Goal: Transaction & Acquisition: Purchase product/service

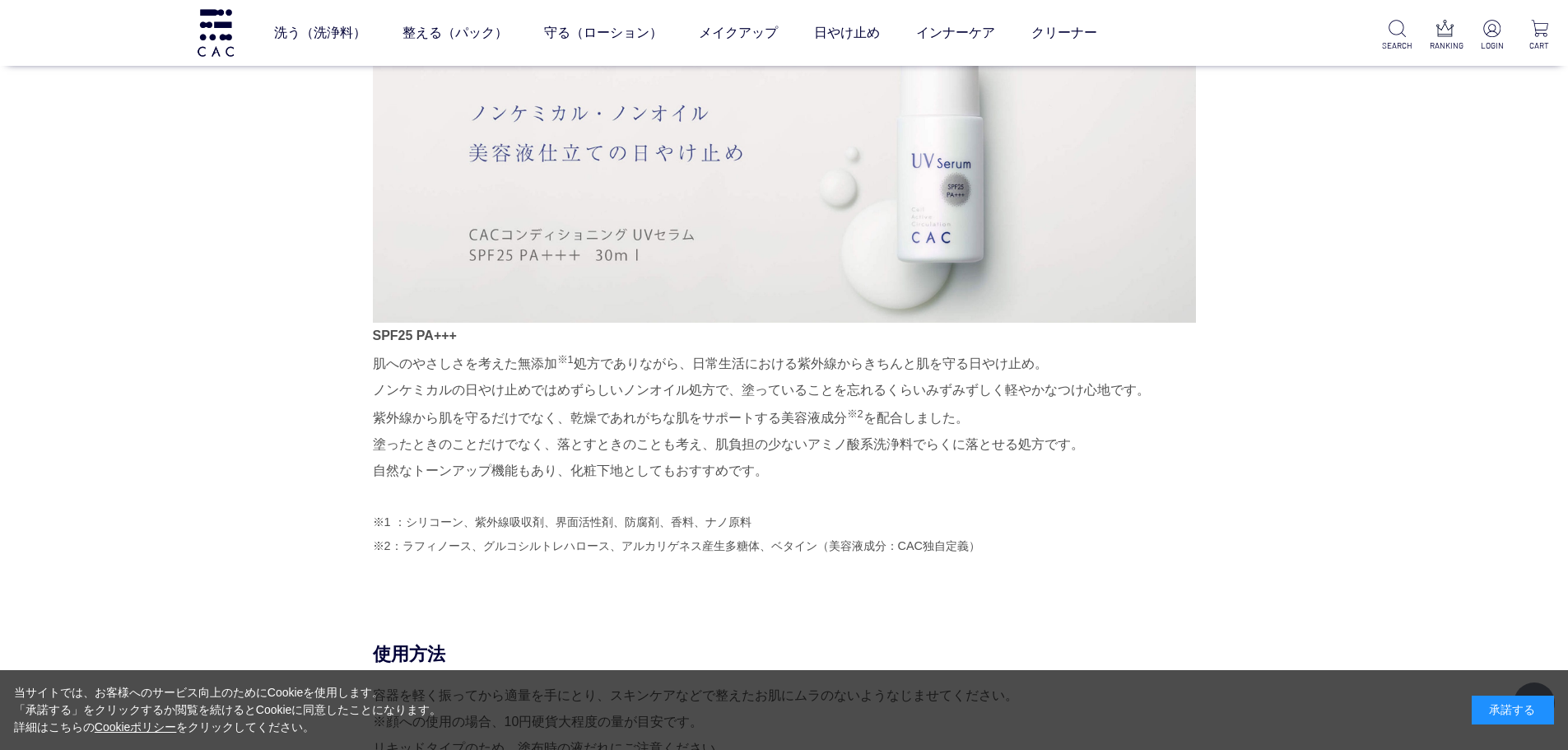
scroll to position [906, 0]
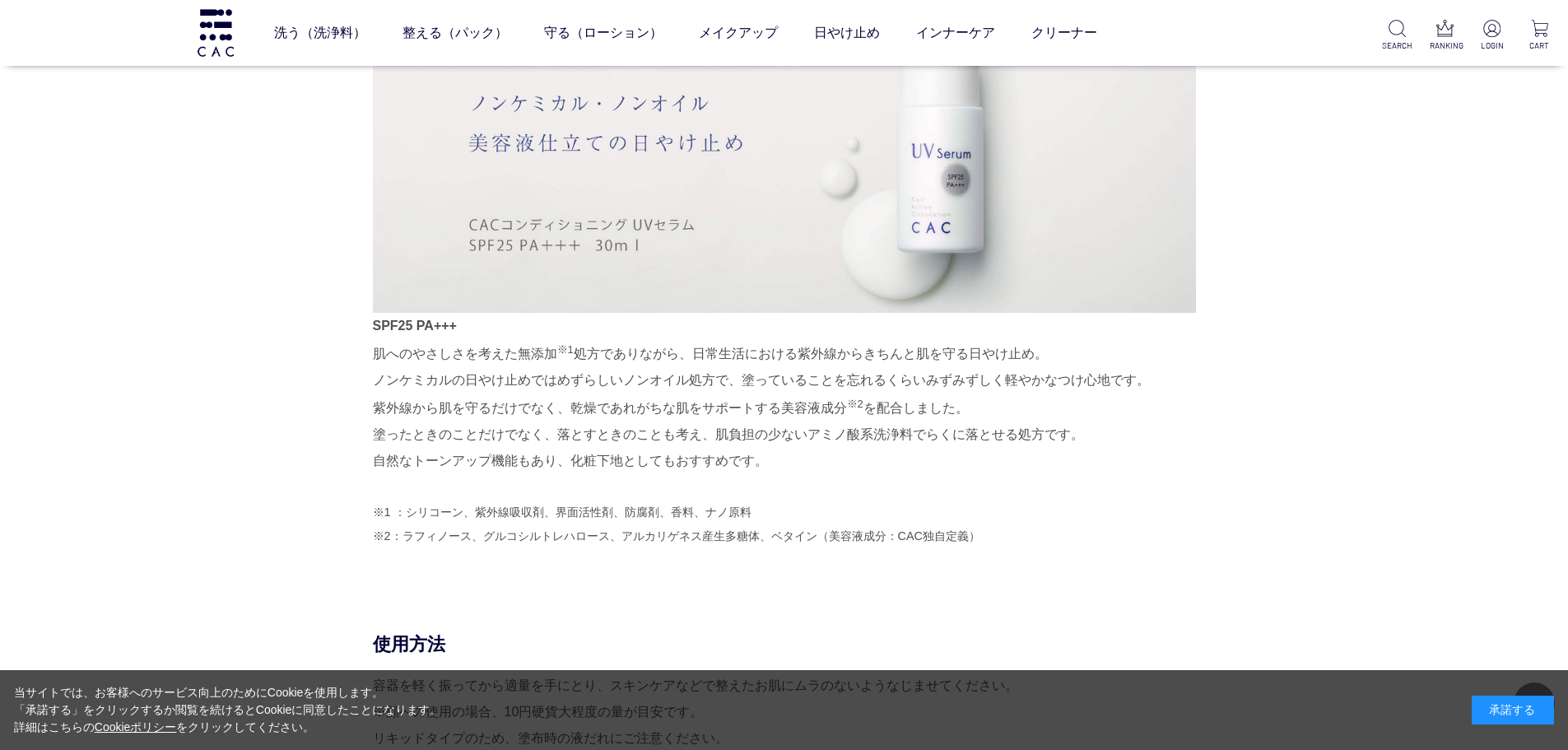
click at [931, 482] on div "SPF25 PA+++ 肌へのやさしさを考えた無添加 ※1 処方でありながら、日常生活における紫外線からきちんと肌を守る日やけ止め。 ノンケミカルの日やけ止め…" at bounding box center [784, 296] width 823 height 555
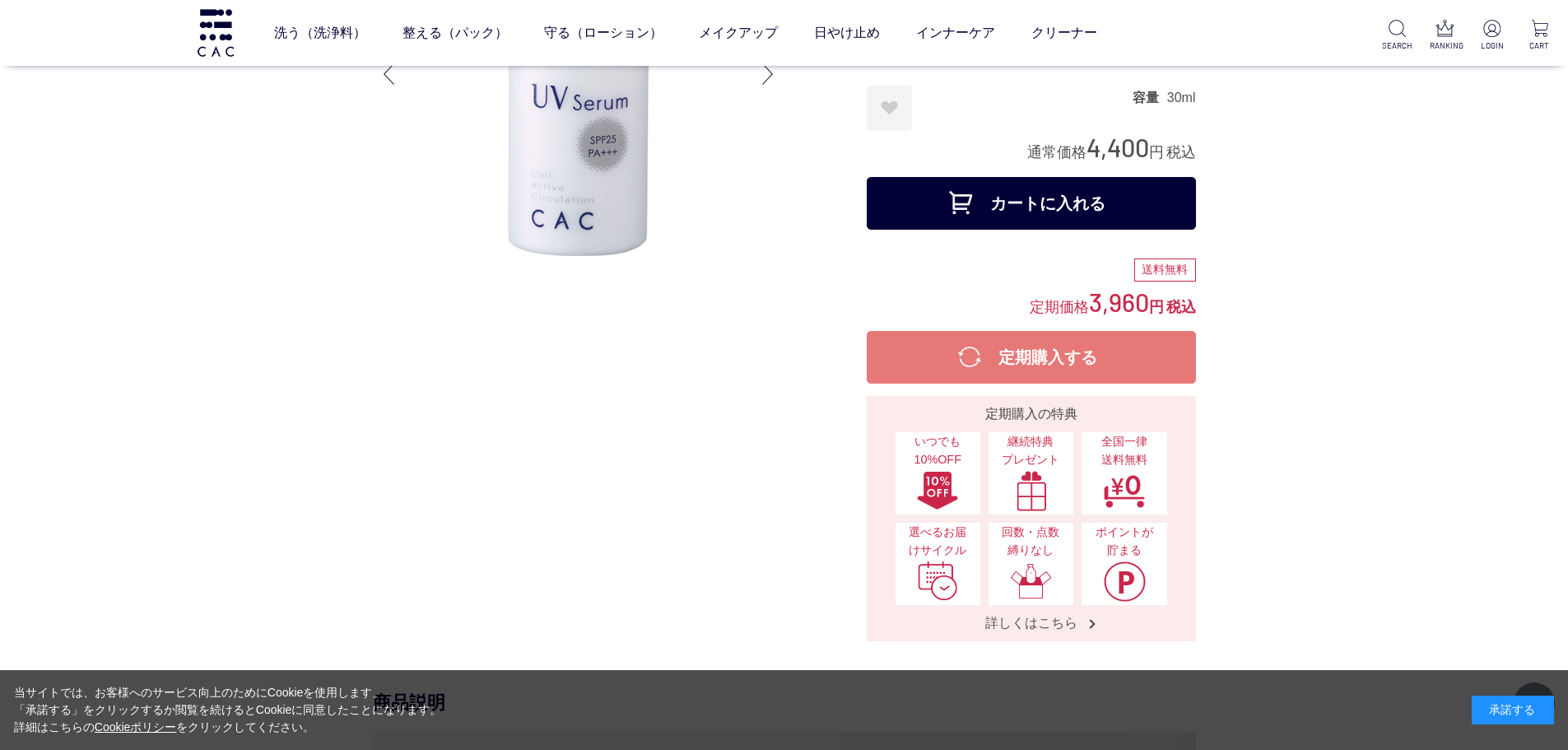
scroll to position [0, 0]
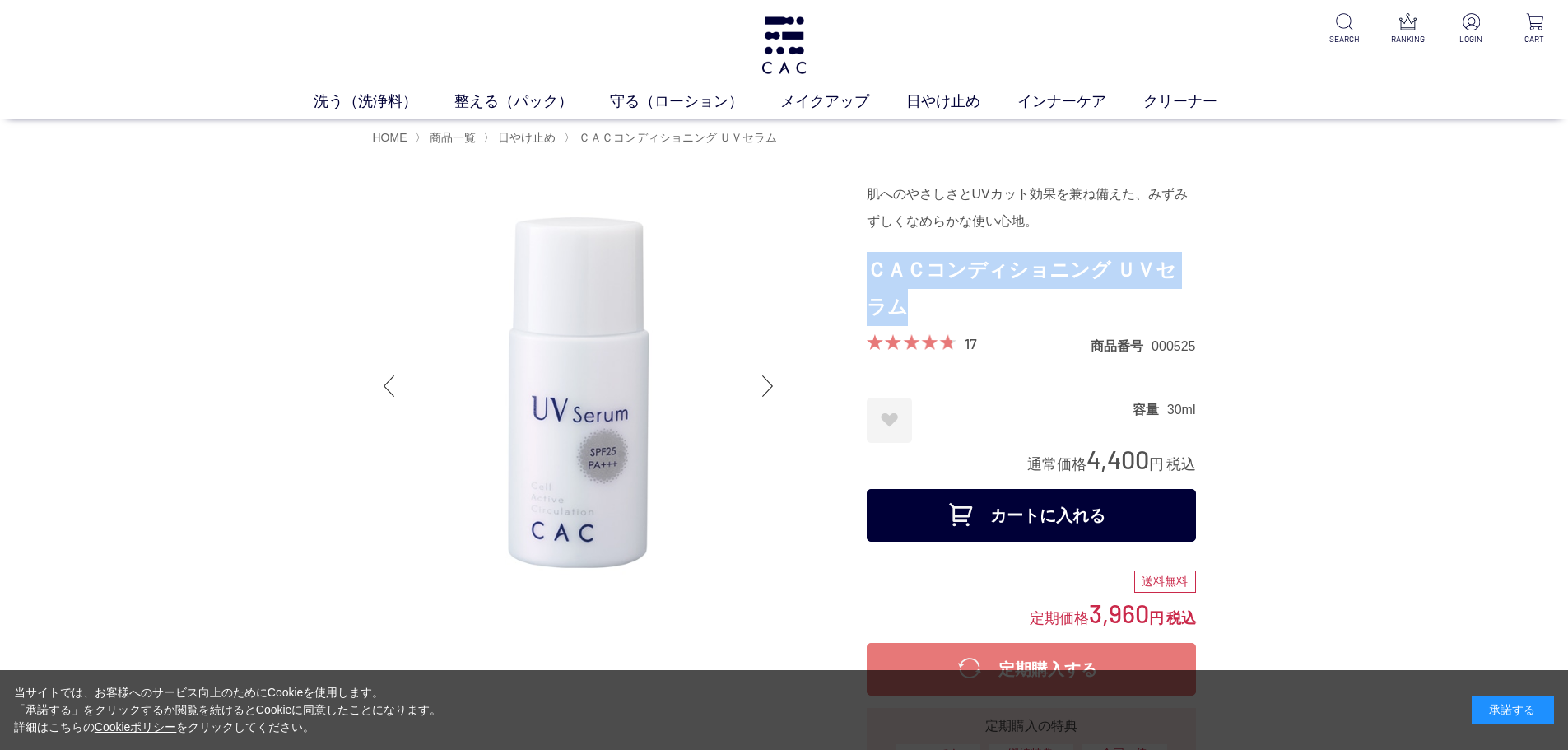
drag, startPoint x: 889, startPoint y: 310, endPoint x: 872, endPoint y: 278, distance: 36.2
click at [872, 278] on h1 "ＣＡＣコンディショニング ＵＶセラム" at bounding box center [1030, 289] width 329 height 75
copy h1 "ＣＡＣコンディショニング ＵＶセラム"
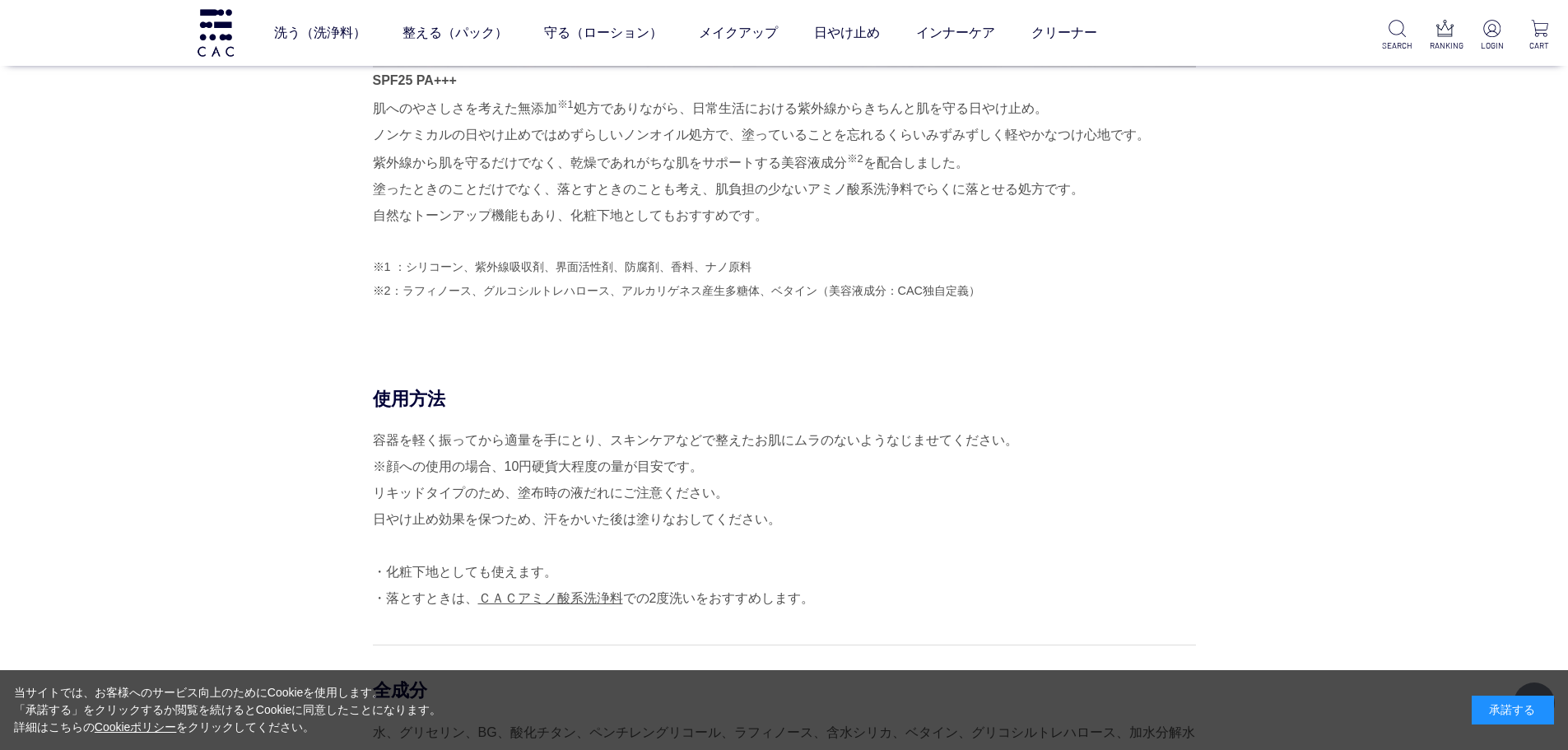
scroll to position [1152, 0]
click at [1086, 281] on p "※1 ：シリコーン、紫外線吸収剤、界面活性剤、防腐剤、香料、ナノ原料 ※2：ラフィノース、グルコシルトレハロース、アルカリゲネス産生多糖体、ベタイン（美容液成…" at bounding box center [784, 277] width 823 height 48
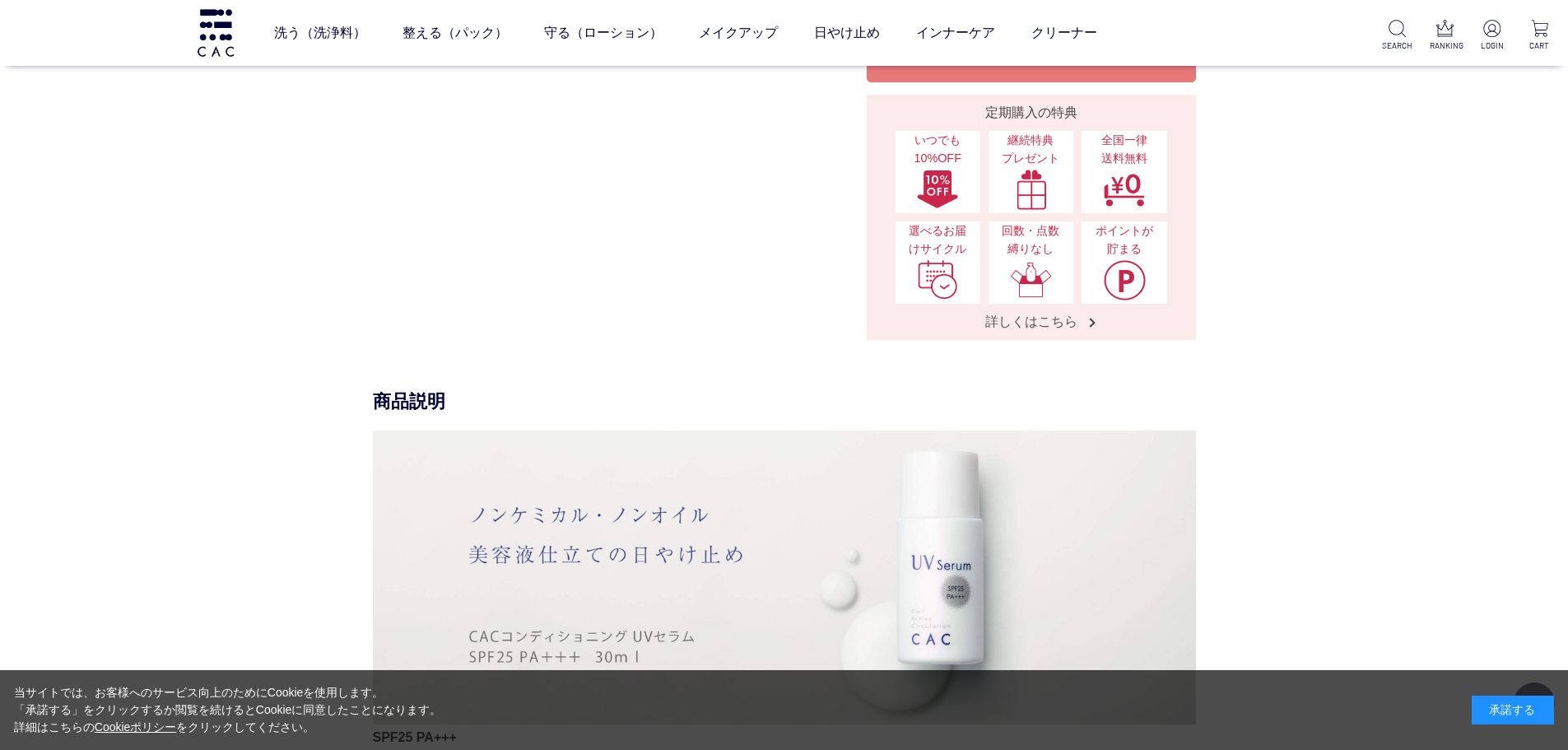
scroll to position [823, 0]
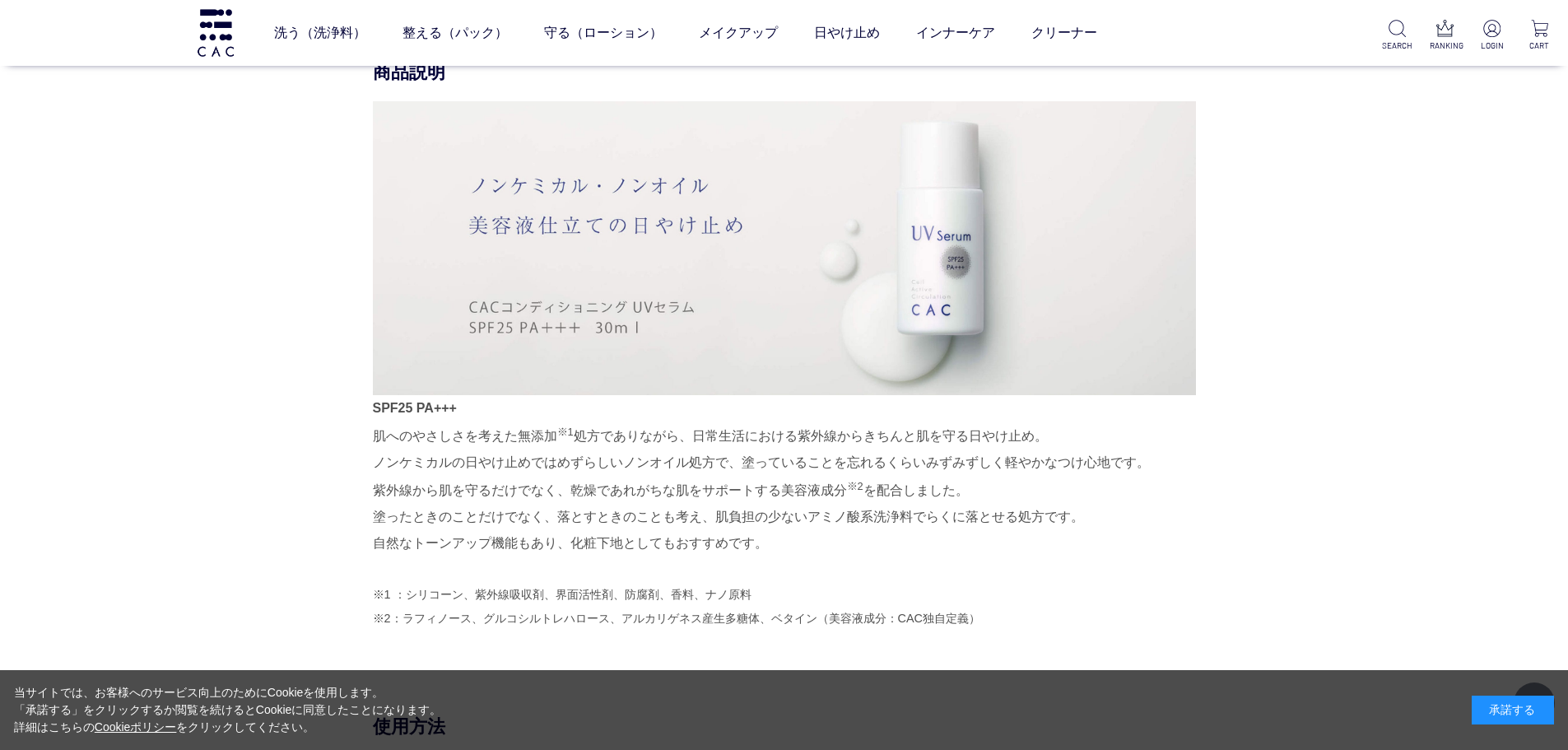
click at [1104, 510] on p "SPF25 PA+++ 肌へのやさしさを考えた無添加 ※1 処方でありながら、日常生活における紫外線からきちんと肌を守る日やけ止め。 ノンケミカルの日やけ止め…" at bounding box center [784, 476] width 823 height 162
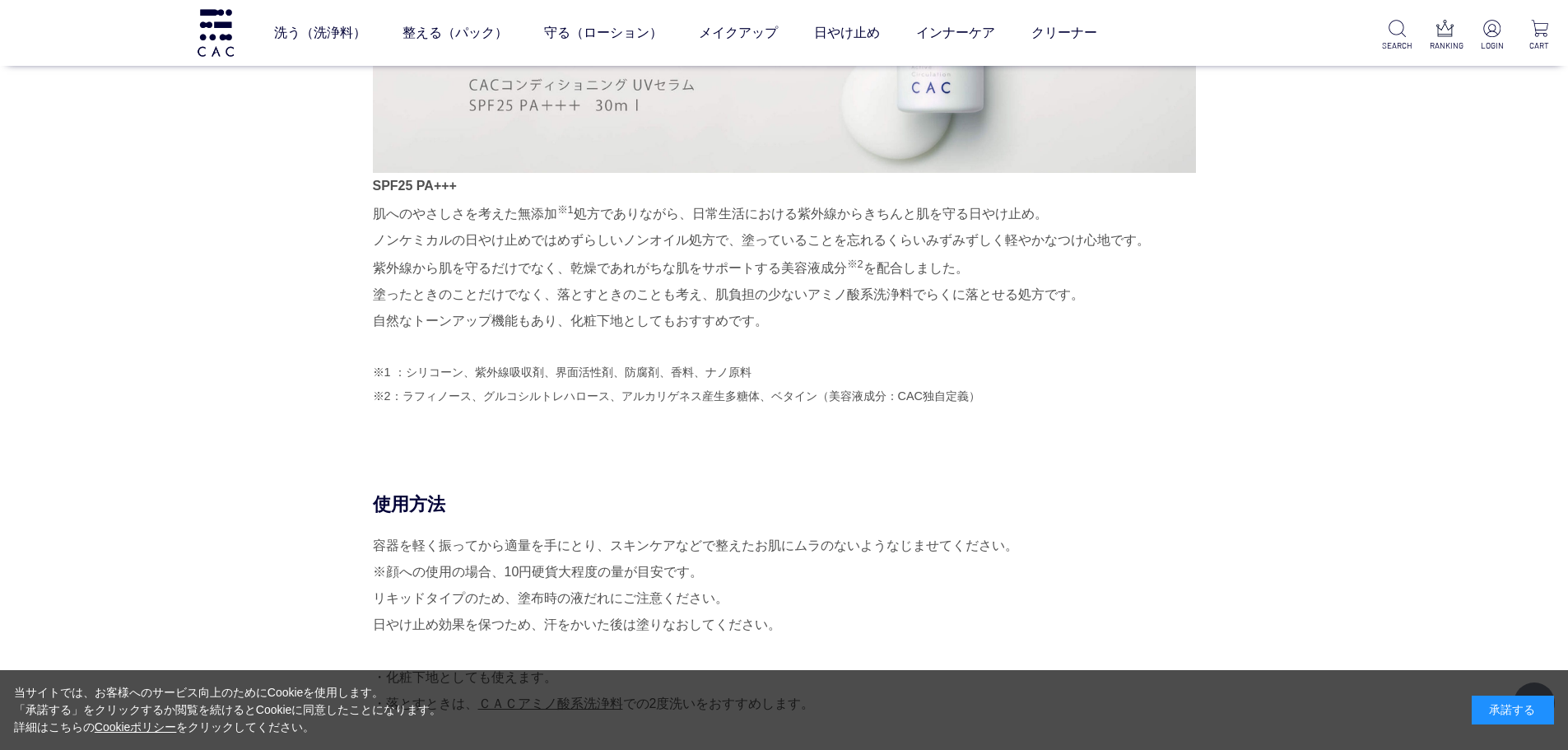
scroll to position [1070, 0]
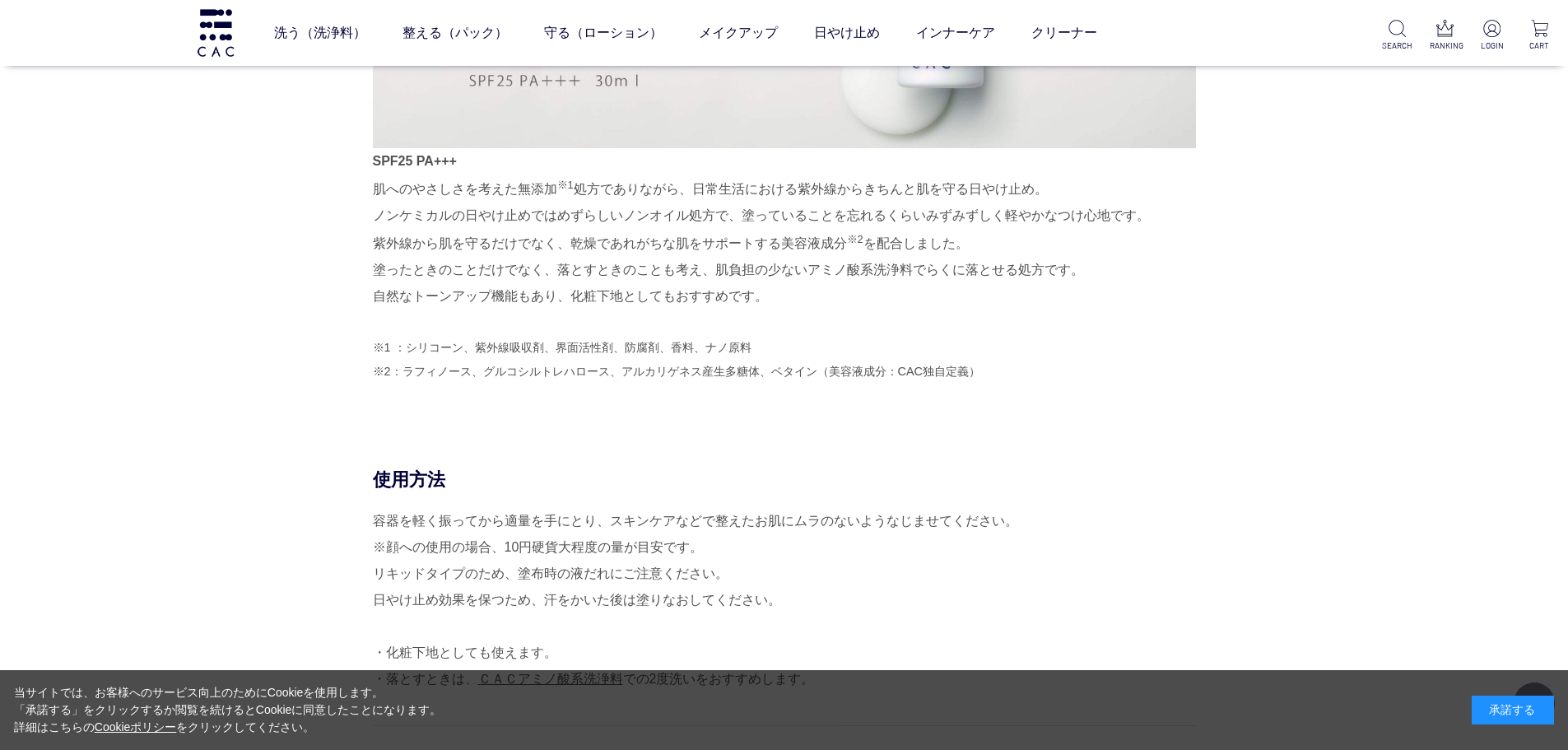
click at [790, 300] on p "SPF25 PA+++ 肌へのやさしさを考えた無添加 ※1 処方でありながら、日常生活における紫外線からきちんと肌を守る日やけ止め。 ノンケミカルの日やけ止め…" at bounding box center [784, 229] width 823 height 162
click at [1143, 262] on p "SPF25 PA+++ 肌へのやさしさを考えた無添加 ※1 処方でありながら、日常生活における紫外線からきちんと肌を守る日やけ止め。 ノンケミカルの日やけ止め…" at bounding box center [784, 229] width 823 height 162
click at [1133, 269] on p "SPF25 PA+++ 肌へのやさしさを考えた無添加 ※1 処方でありながら、日常生活における紫外線からきちんと肌を守る日やけ止め。 ノンケミカルの日やけ止め…" at bounding box center [784, 229] width 823 height 162
click at [1109, 266] on p "SPF25 PA+++ 肌へのやさしさを考えた無添加 ※1 処方でありながら、日常生活における紫外線からきちんと肌を守る日やけ止め。 ノンケミカルの日やけ止め…" at bounding box center [784, 229] width 823 height 162
click at [1096, 272] on p "SPF25 PA+++ 肌へのやさしさを考えた無添加 ※1 処方でありながら、日常生活における紫外線からきちんと肌を守る日やけ止め。 ノンケミカルの日やけ止め…" at bounding box center [784, 229] width 823 height 162
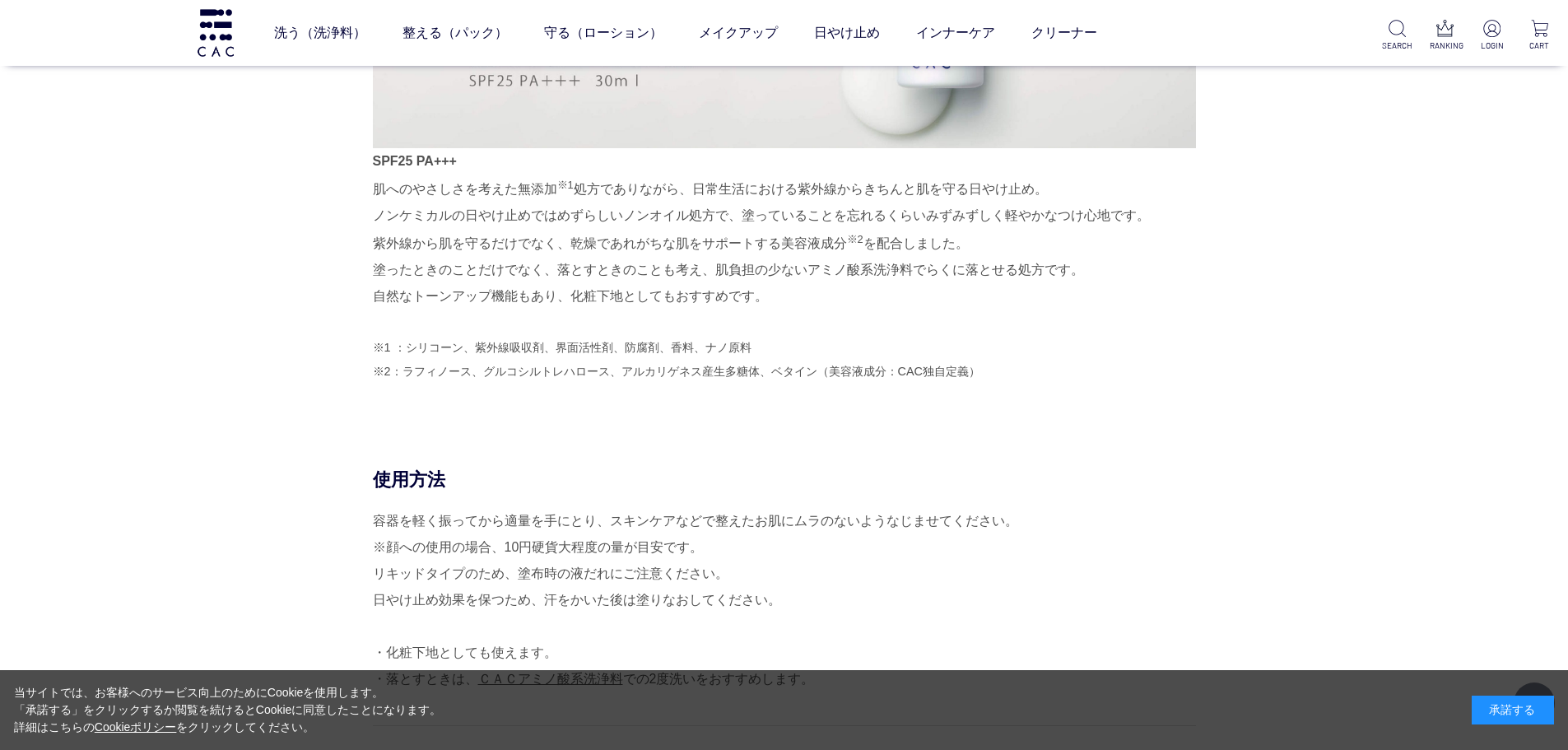
click at [1117, 266] on p "SPF25 PA+++ 肌へのやさしさを考えた無添加 ※1 処方でありながら、日常生活における紫外線からきちんと肌を守る日やけ止め。 ノンケミカルの日やけ止め…" at bounding box center [784, 229] width 823 height 162
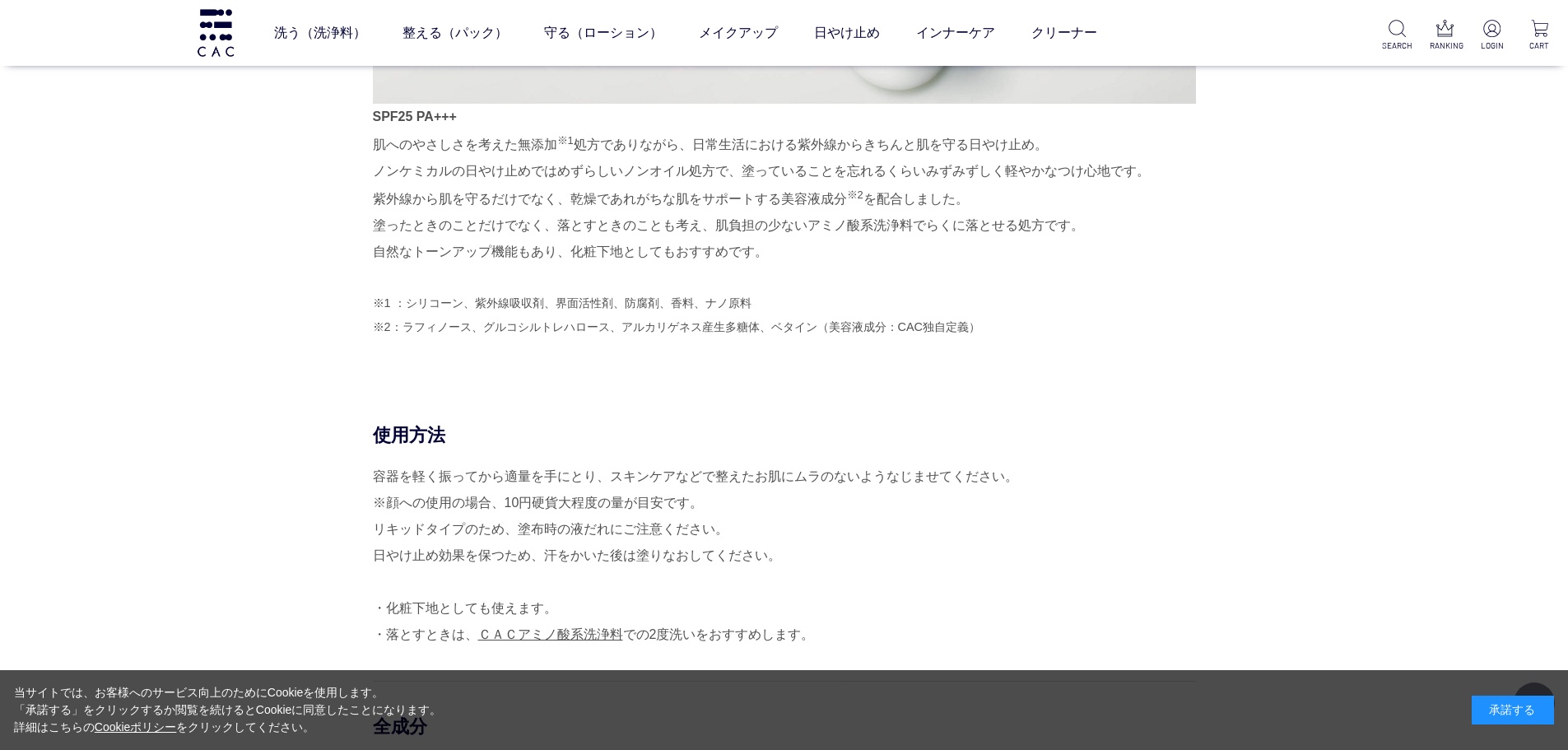
scroll to position [1152, 0]
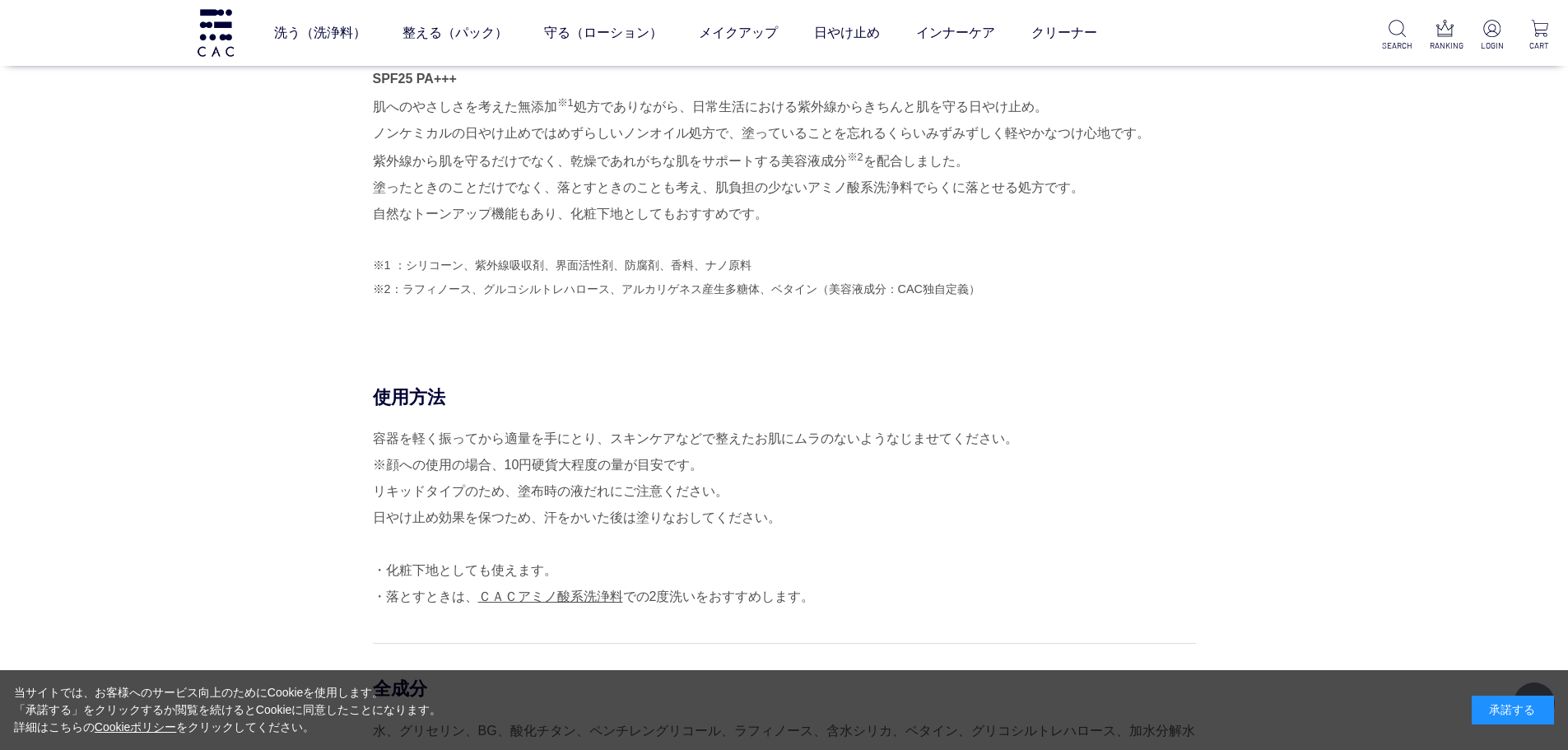
click at [779, 211] on p "SPF25 PA+++ 肌へのやさしさを考えた無添加 ※1 処方でありながら、日常生活における紫外線からきちんと肌を守る日やけ止め。 ノンケミカルの日やけ止め…" at bounding box center [784, 147] width 823 height 162
click at [1137, 182] on p "SPF25 PA+++ 肌へのやさしさを考えた無添加 ※1 処方でありながら、日常生活における紫外線からきちんと肌を守る日やけ止め。 ノンケミカルの日やけ止め…" at bounding box center [784, 147] width 823 height 162
